Goal: Task Accomplishment & Management: Complete application form

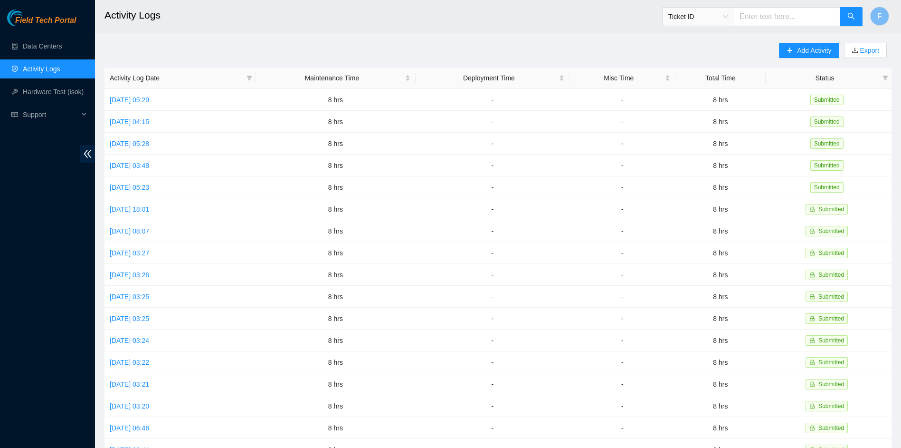
click at [30, 73] on link "Activity Logs" at bounding box center [42, 69] width 38 height 8
click at [44, 48] on link "Data Centers" at bounding box center [42, 46] width 39 height 8
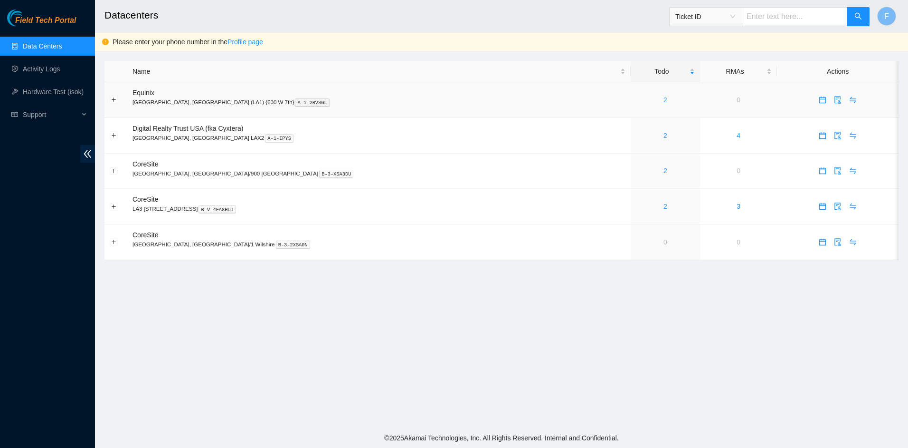
click at [664, 101] on link "2" at bounding box center [666, 100] width 4 height 8
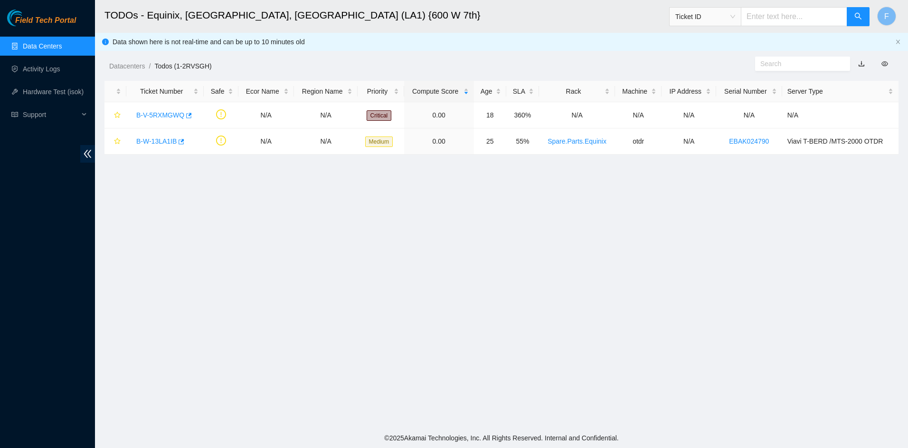
click at [23, 43] on link "Data Centers" at bounding box center [42, 46] width 39 height 8
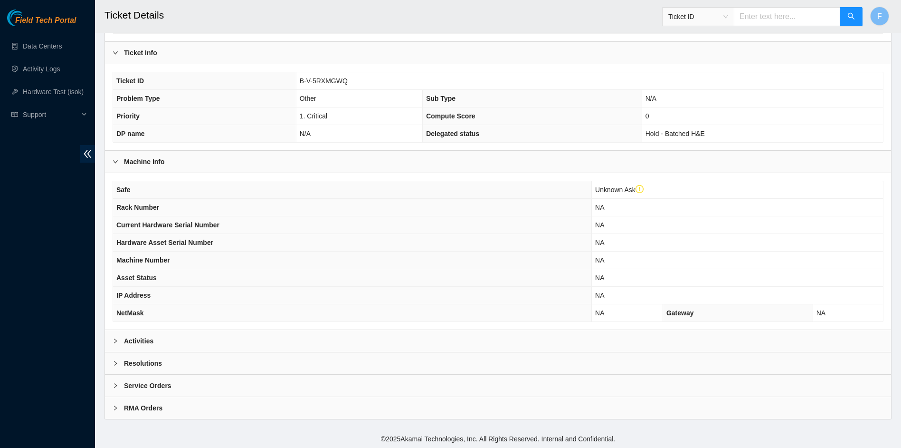
scroll to position [173, 0]
click at [155, 342] on div "Activities" at bounding box center [498, 340] width 786 height 22
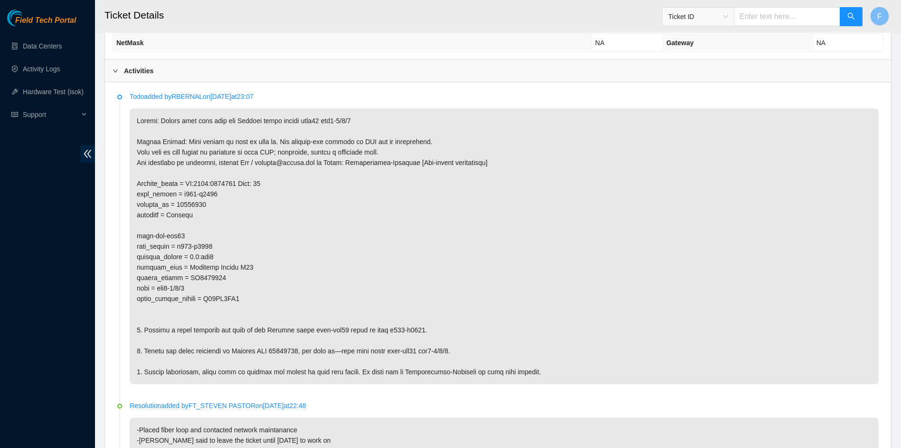
scroll to position [458, 0]
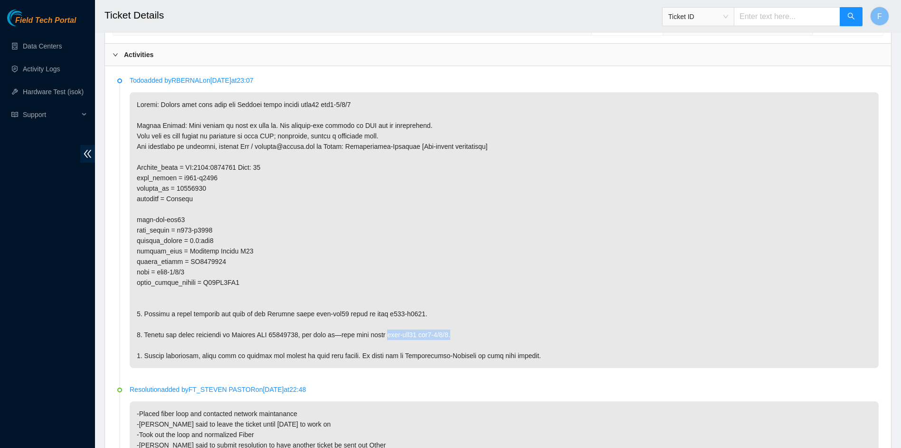
drag, startPoint x: 385, startPoint y: 332, endPoint x: 456, endPoint y: 336, distance: 71.4
click at [456, 336] on p at bounding box center [504, 230] width 749 height 276
copy p "dwdm-lax11 grv3-1/3/5."
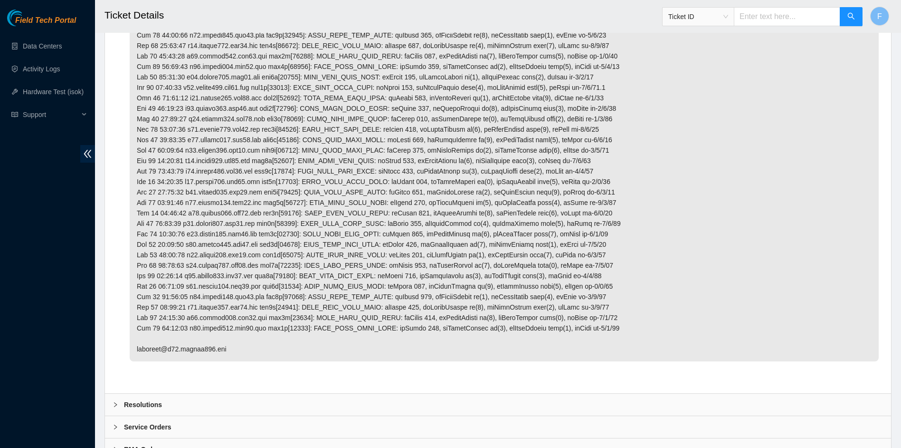
scroll to position [1894, 0]
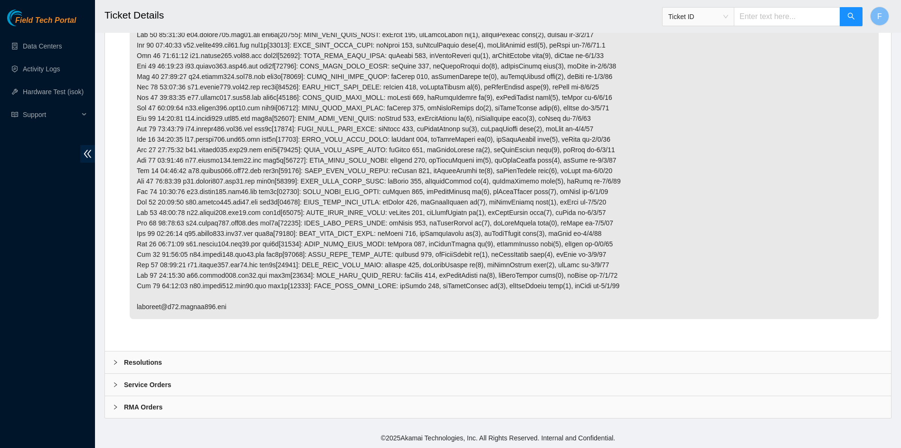
click at [149, 360] on b "Resolutions" at bounding box center [143, 362] width 38 height 10
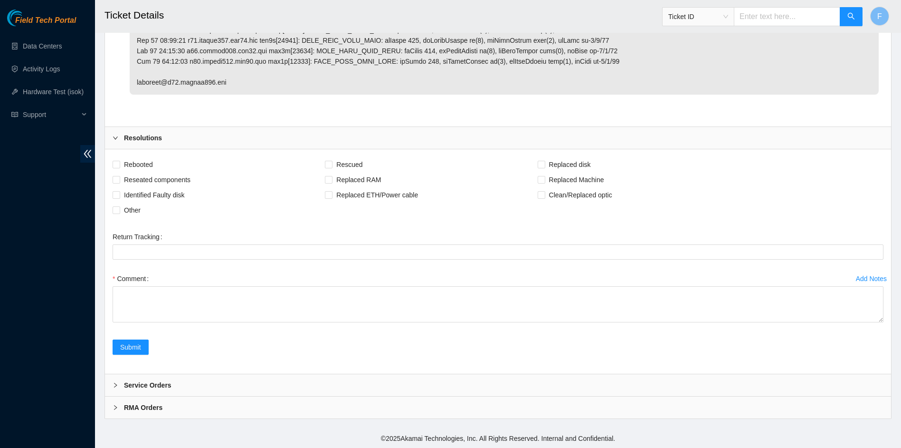
scroll to position [2119, 0]
click at [128, 212] on span "Other" at bounding box center [132, 209] width 24 height 15
click at [119, 212] on input "Other" at bounding box center [116, 209] width 7 height 7
checkbox input "true"
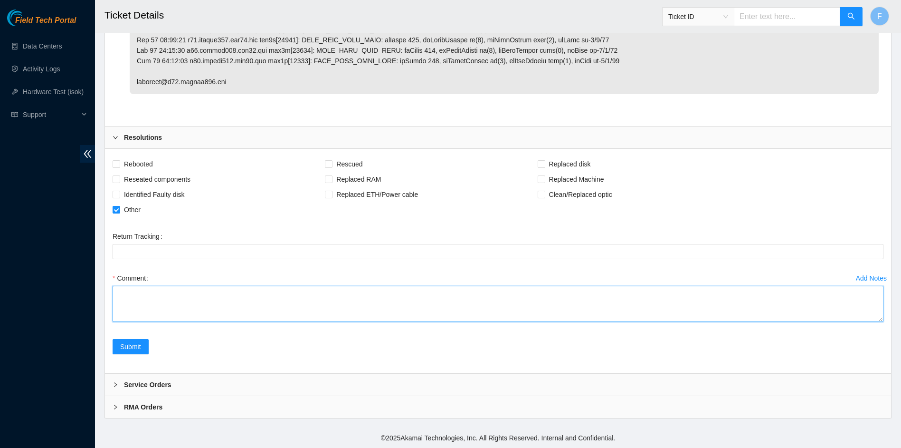
click at [186, 291] on textarea "Comment" at bounding box center [498, 304] width 771 height 36
paste textarea "dwdm-lax11 grv3-1/3/5."
type textarea "Loop has been placed at the patch panel facing dwdm-lax11 grv3-1/3/5."
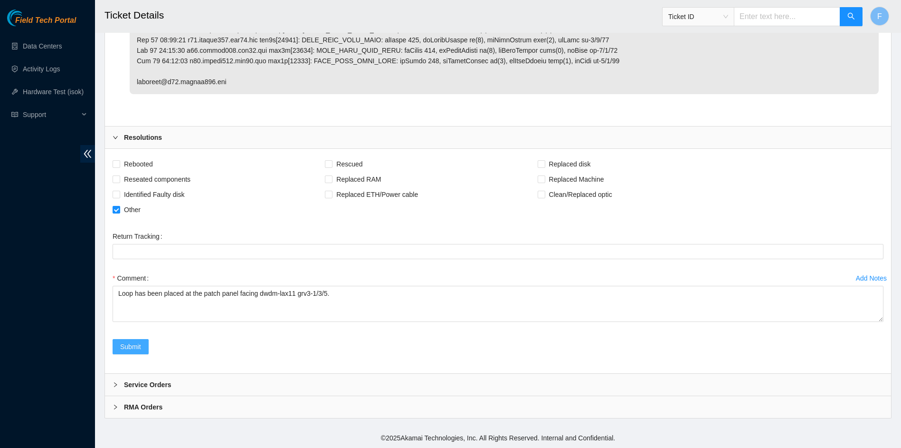
click at [131, 346] on span "Submit" at bounding box center [130, 346] width 21 height 10
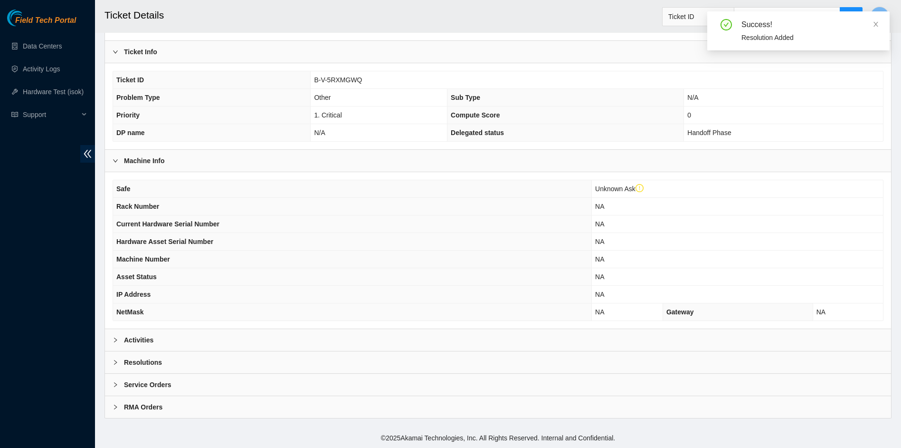
scroll to position [173, 0]
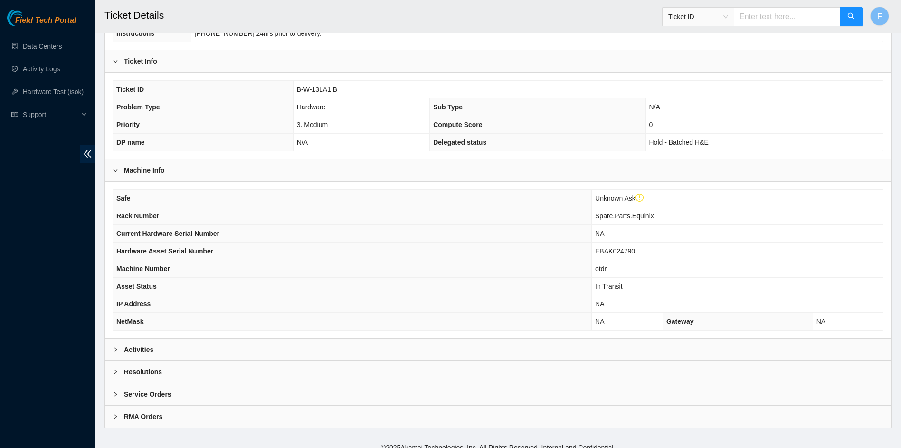
scroll to position [173, 0]
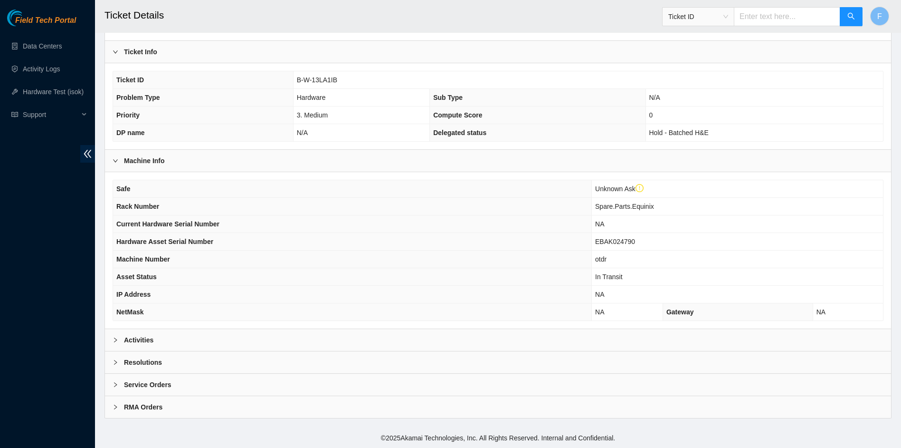
click at [138, 340] on b "Activities" at bounding box center [138, 339] width 29 height 10
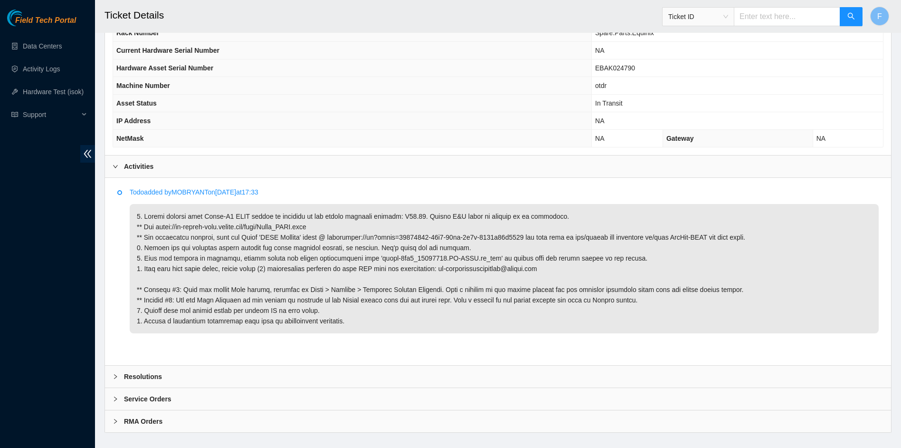
scroll to position [361, 0]
